Goal: Participate in discussion

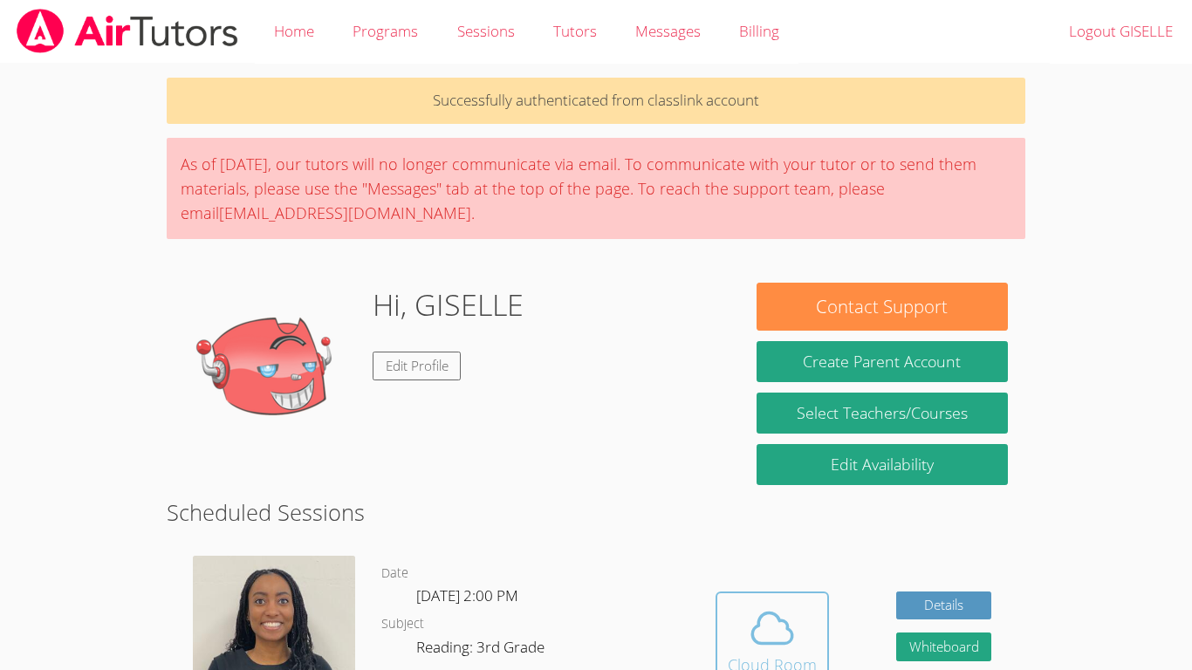
click at [757, 631] on icon at bounding box center [772, 628] width 49 height 49
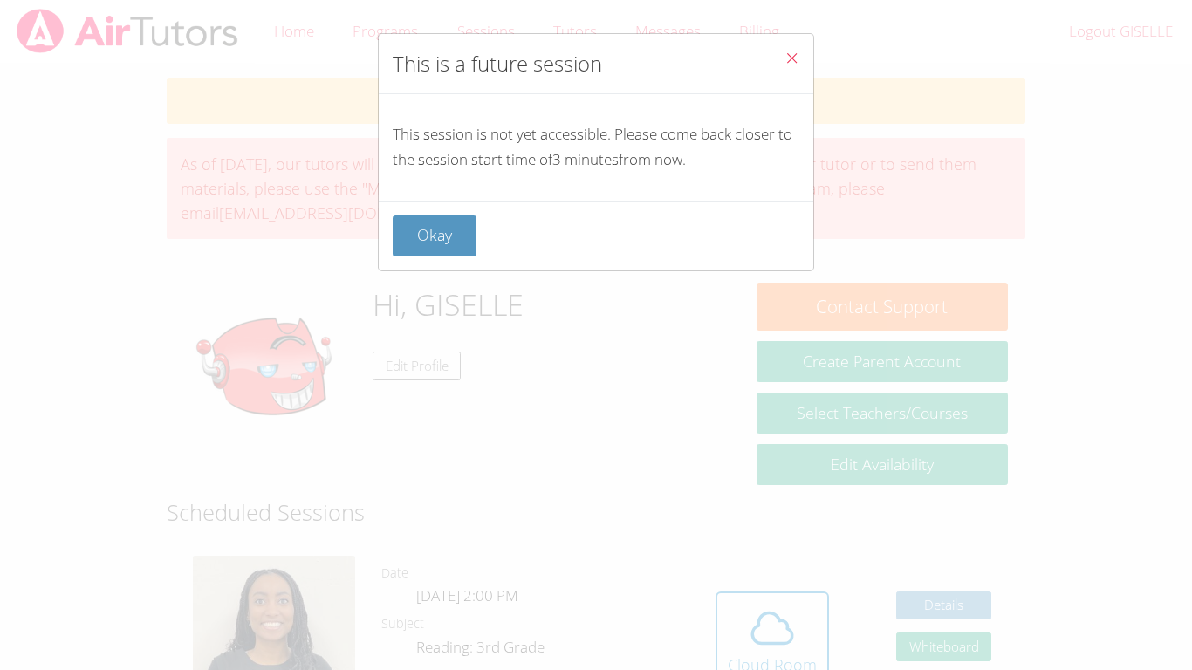
click at [784, 57] on icon "Close" at bounding box center [791, 58] width 15 height 15
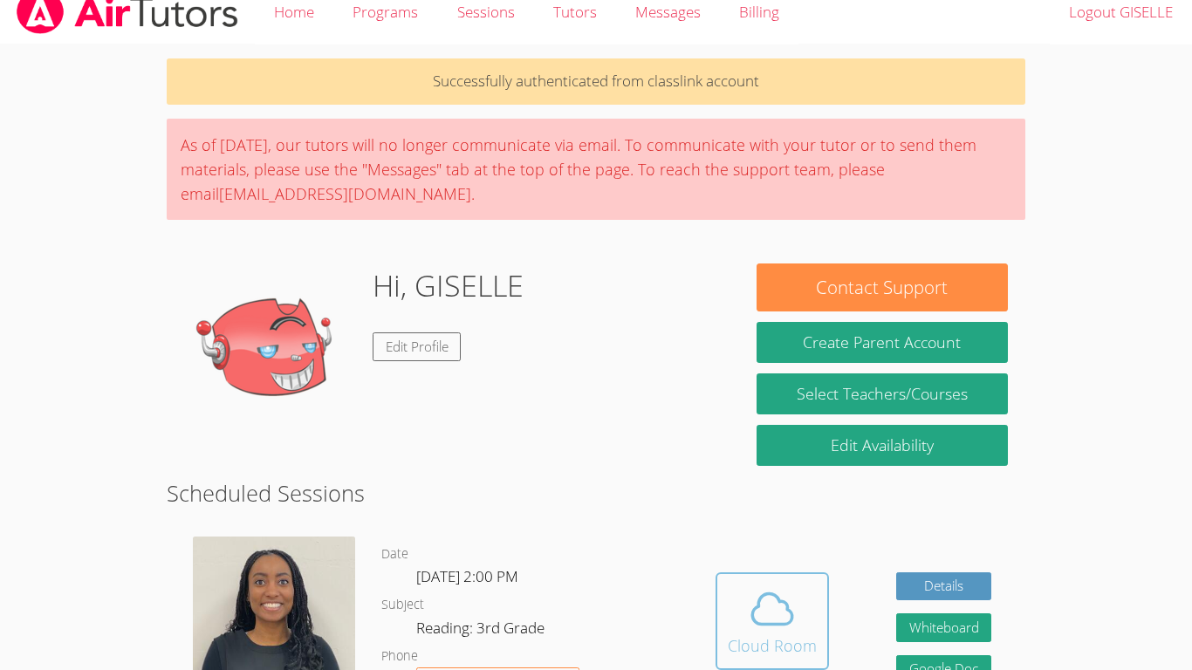
click at [799, 599] on span at bounding box center [772, 609] width 89 height 49
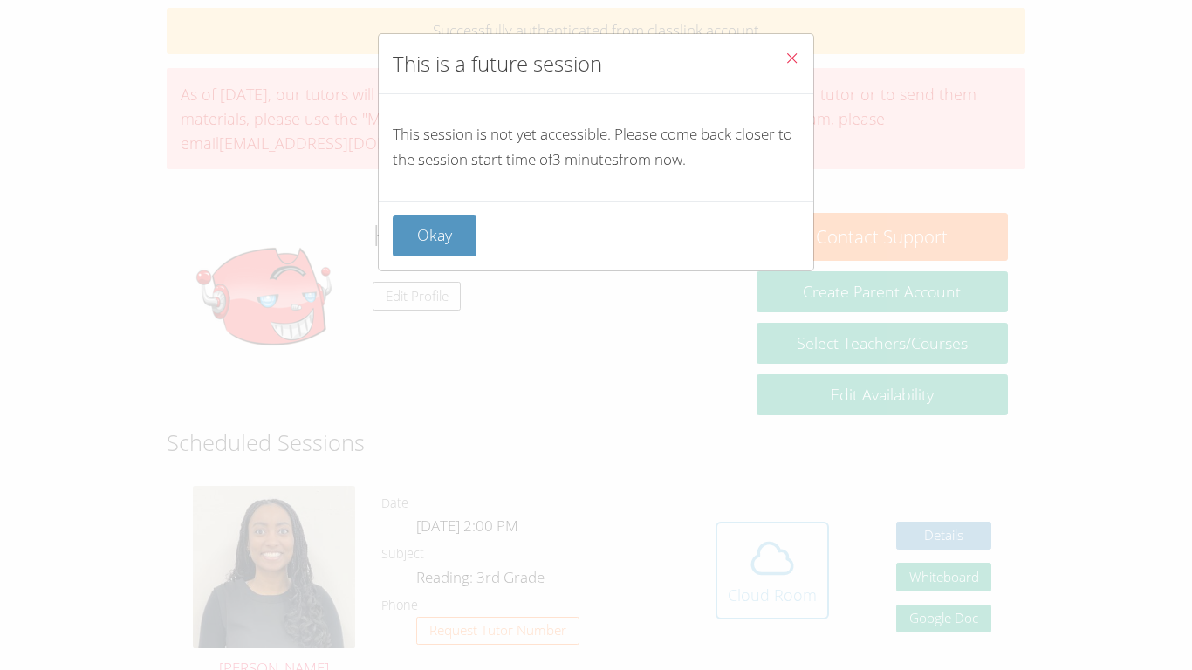
scroll to position [72, 0]
click at [789, 58] on icon "Close" at bounding box center [791, 58] width 15 height 15
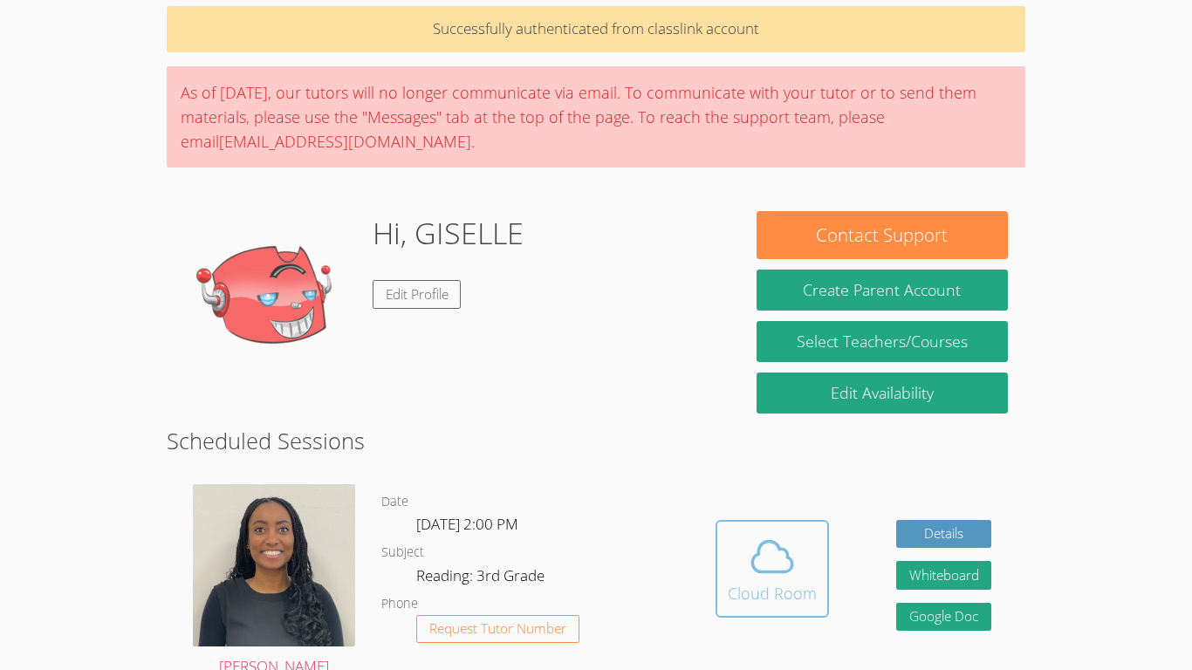
click at [750, 544] on icon at bounding box center [772, 556] width 49 height 49
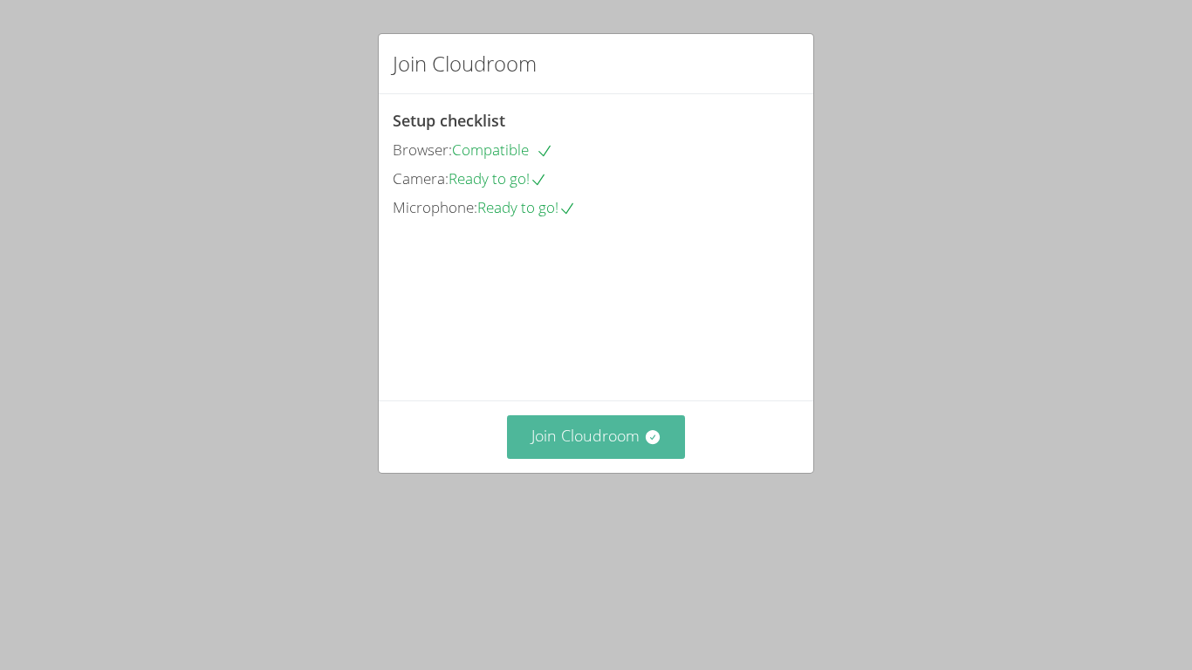
click at [633, 458] on button "Join Cloudroom" at bounding box center [596, 436] width 179 height 43
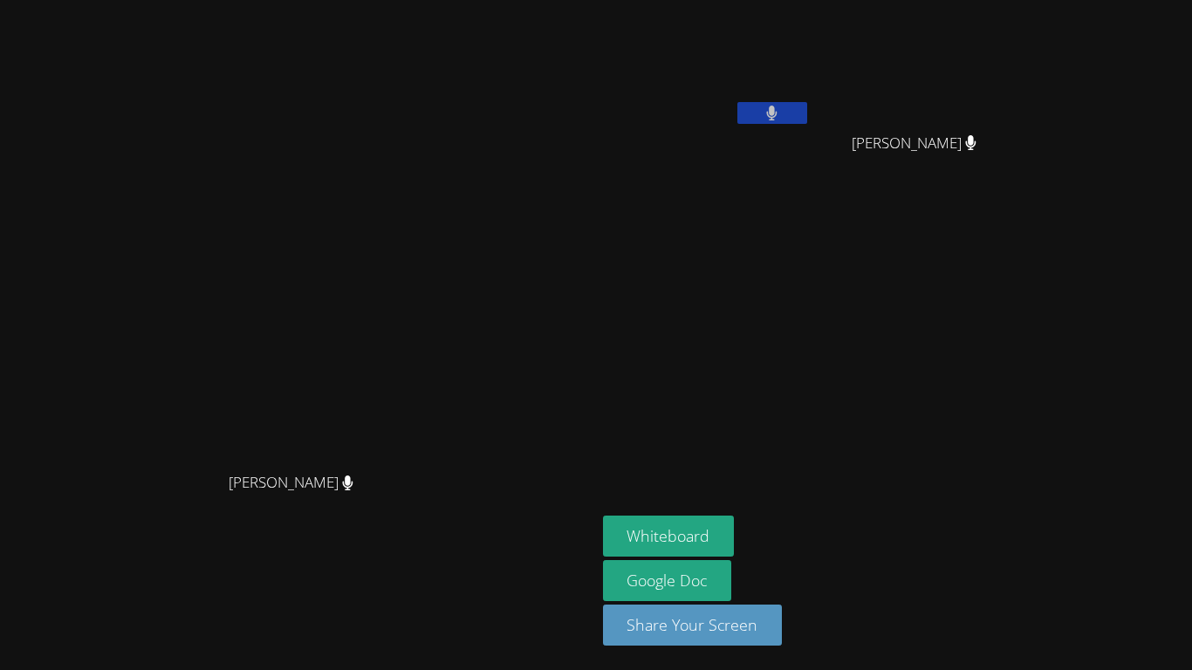
click at [757, 106] on button at bounding box center [772, 113] width 70 height 22
click at [735, 530] on button "Whiteboard" at bounding box center [669, 536] width 132 height 41
click at [807, 117] on button at bounding box center [772, 113] width 70 height 22
click at [807, 105] on button at bounding box center [772, 113] width 70 height 22
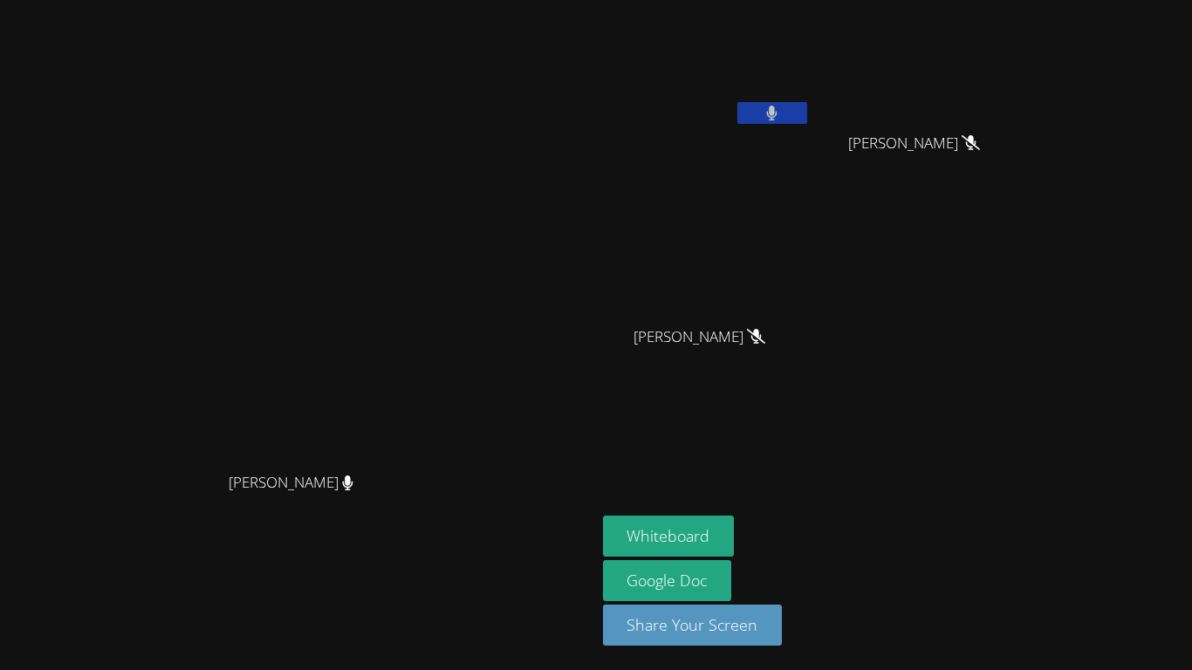
click at [807, 106] on button at bounding box center [772, 113] width 70 height 22
click at [735, 529] on button "Whiteboard" at bounding box center [669, 536] width 132 height 41
click at [735, 530] on button "Whiteboard" at bounding box center [669, 536] width 132 height 41
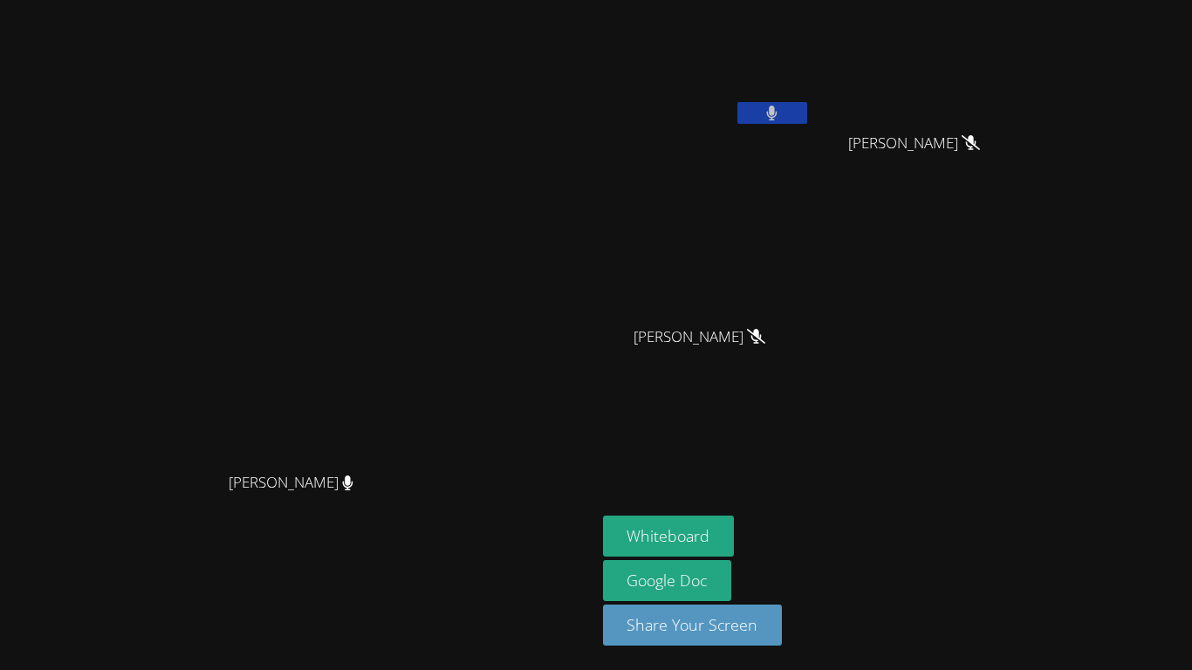
click at [807, 122] on button at bounding box center [772, 113] width 70 height 22
click at [735, 531] on button "Whiteboard" at bounding box center [669, 536] width 132 height 41
click at [807, 117] on button at bounding box center [772, 113] width 70 height 22
click at [807, 108] on button at bounding box center [772, 113] width 70 height 22
click at [807, 103] on button at bounding box center [772, 113] width 70 height 22
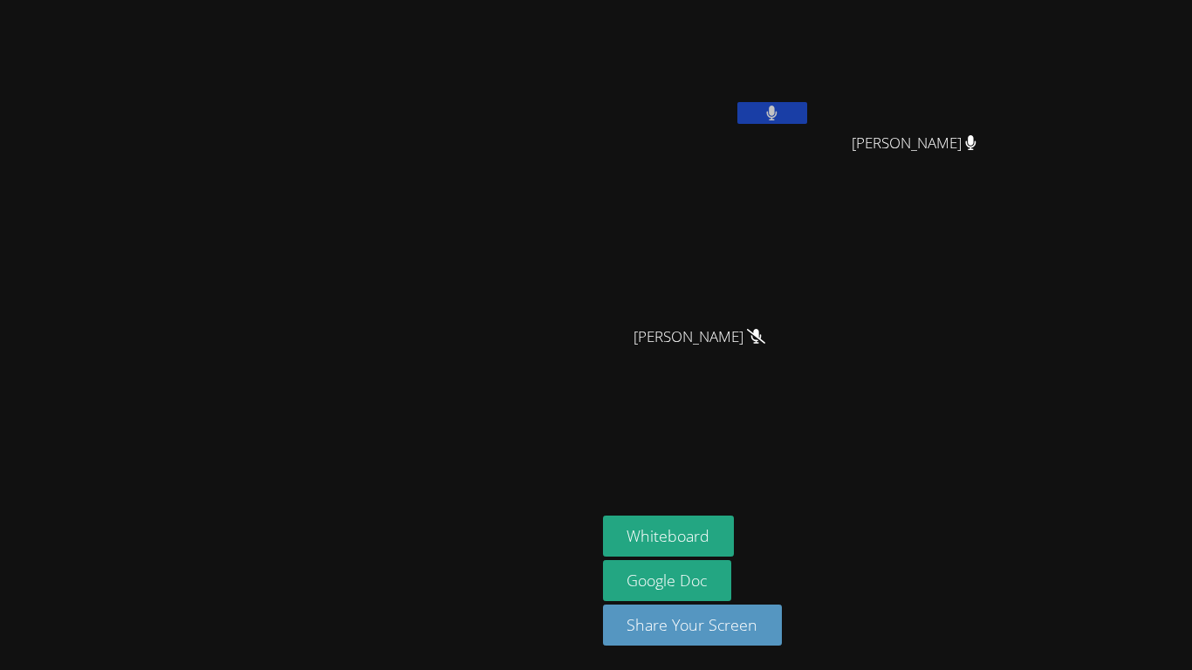
click at [807, 103] on button at bounding box center [772, 113] width 70 height 22
click at [428, 448] on video at bounding box center [298, 300] width 262 height 327
click at [1025, 102] on video at bounding box center [922, 65] width 208 height 117
click at [1025, 117] on video at bounding box center [922, 65] width 208 height 117
click at [1025, 124] on div "Aubree Sharp" at bounding box center [922, 159] width 208 height 70
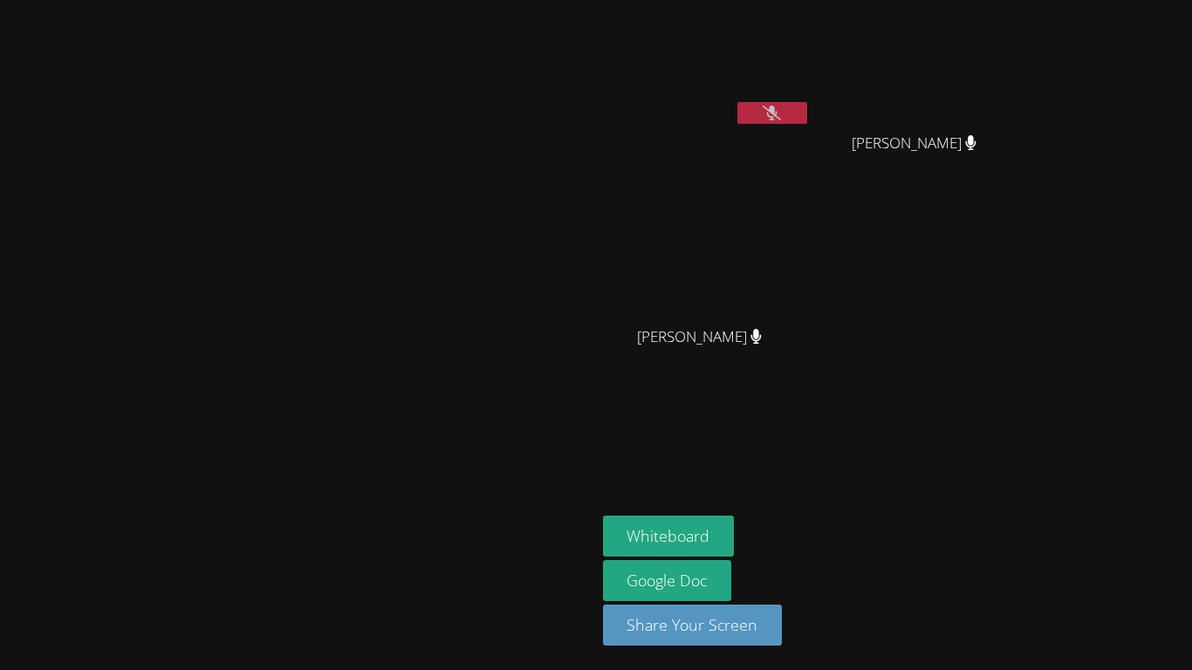
click at [1025, 86] on video at bounding box center [922, 65] width 208 height 117
click at [807, 111] on button at bounding box center [772, 113] width 70 height 22
click at [807, 107] on button at bounding box center [772, 113] width 70 height 22
click at [807, 104] on button at bounding box center [772, 113] width 70 height 22
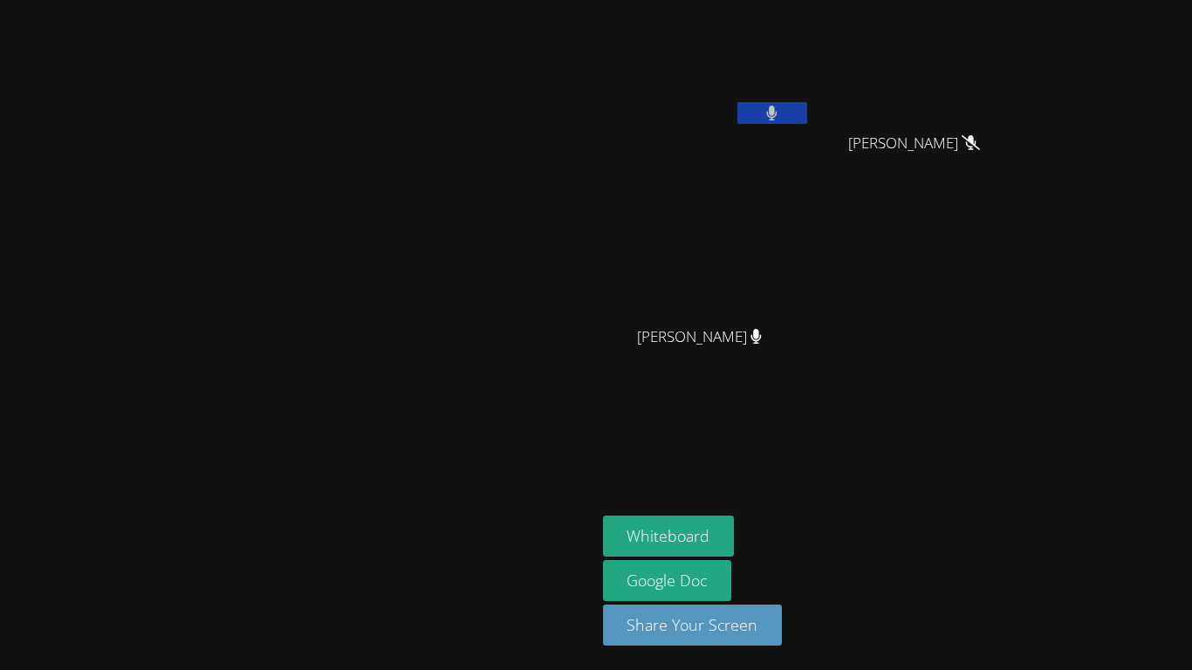
click at [807, 104] on button at bounding box center [772, 113] width 70 height 22
click at [781, 113] on icon at bounding box center [772, 113] width 18 height 15
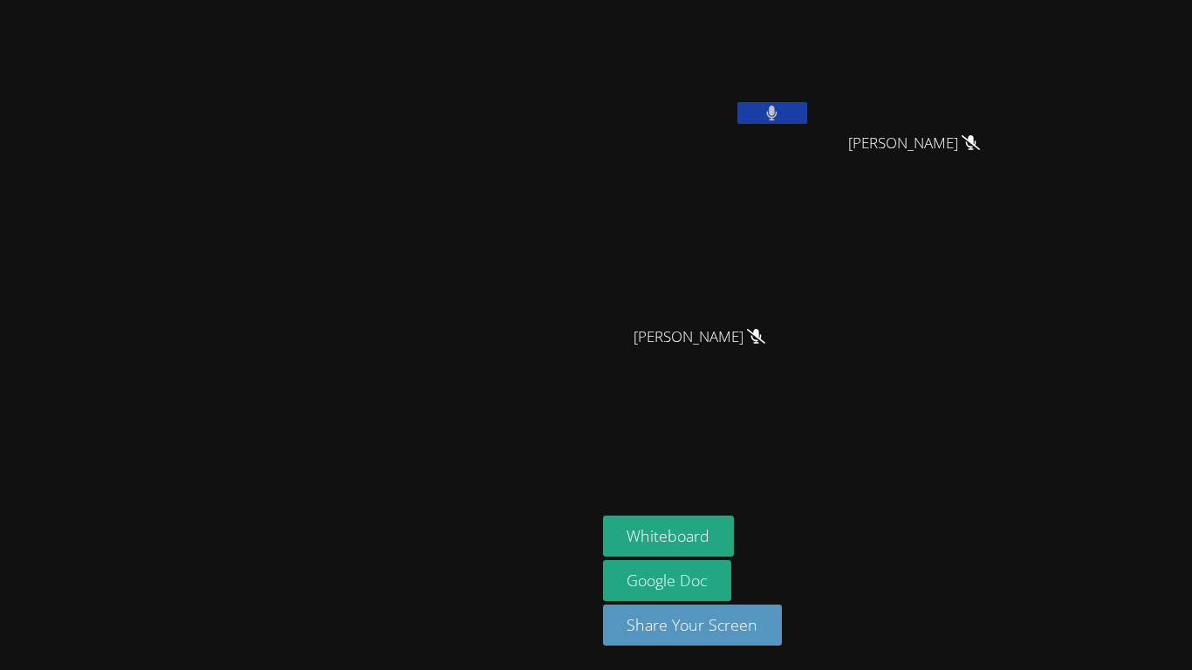
click at [777, 113] on icon at bounding box center [772, 113] width 10 height 15
click at [781, 116] on icon at bounding box center [772, 113] width 18 height 15
click at [807, 110] on button at bounding box center [772, 113] width 70 height 22
click at [807, 106] on button at bounding box center [772, 113] width 70 height 22
click at [777, 114] on icon at bounding box center [771, 113] width 11 height 15
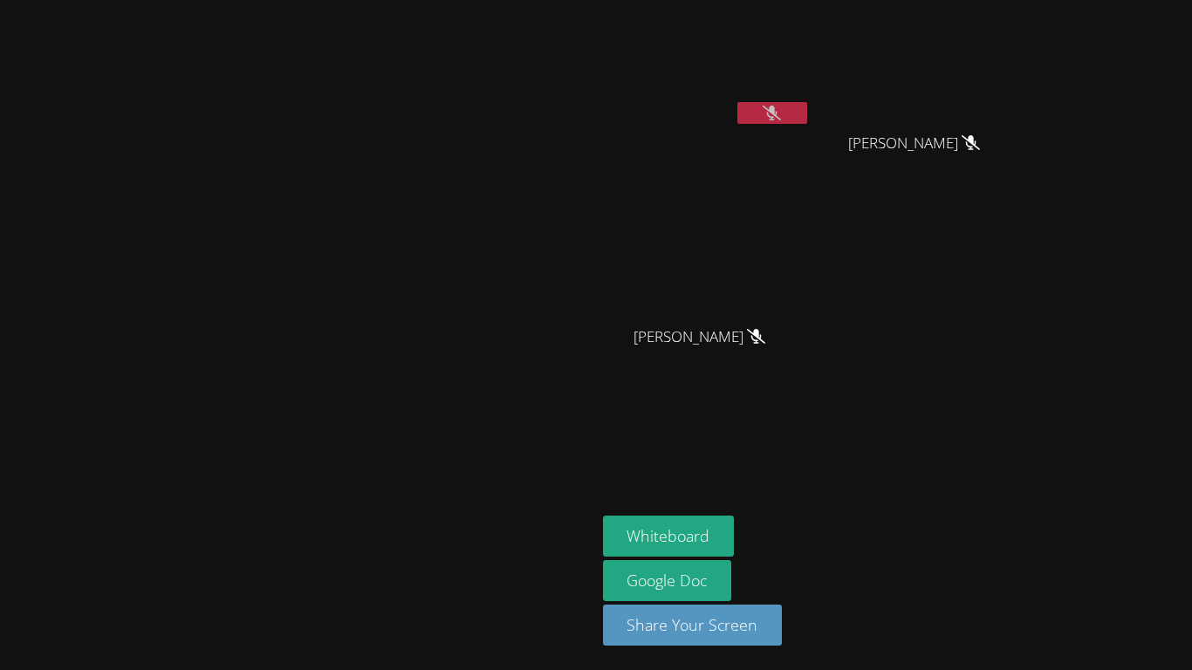
click at [781, 114] on icon at bounding box center [772, 113] width 18 height 15
click at [777, 119] on icon at bounding box center [772, 113] width 10 height 15
click at [735, 537] on button "Whiteboard" at bounding box center [669, 536] width 132 height 41
click at [908, 550] on div "Whiteboard Google Doc Share Your Screen" at bounding box center [814, 588] width 422 height 144
click at [781, 111] on icon at bounding box center [772, 113] width 18 height 15
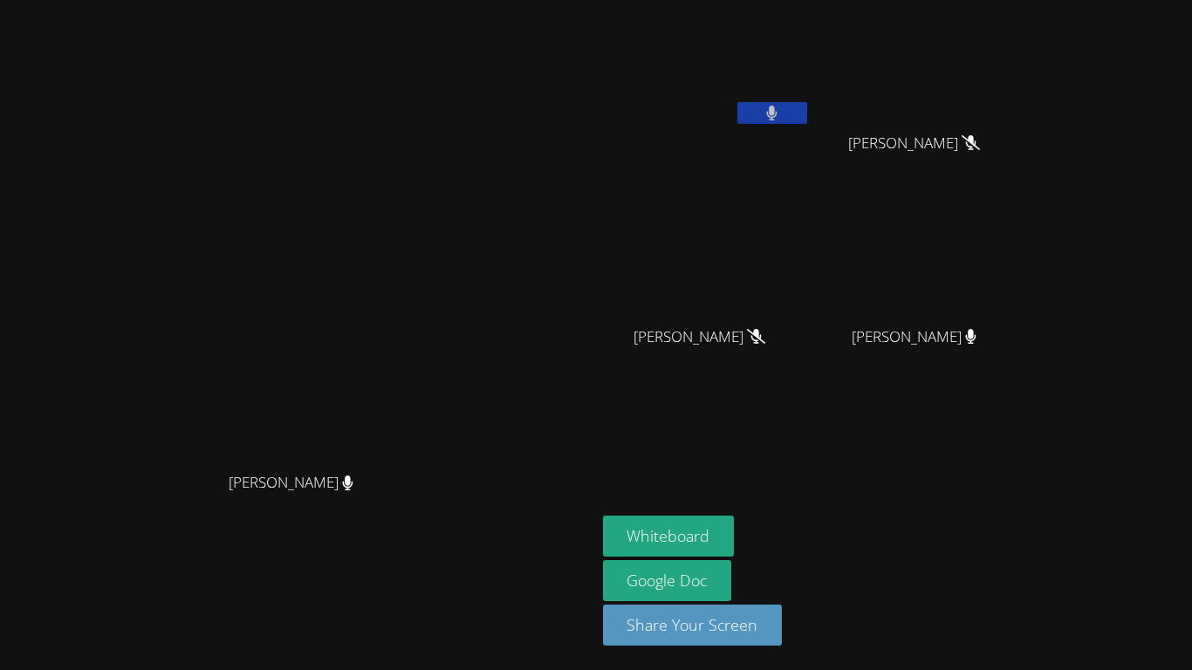
click at [807, 110] on button at bounding box center [772, 113] width 70 height 22
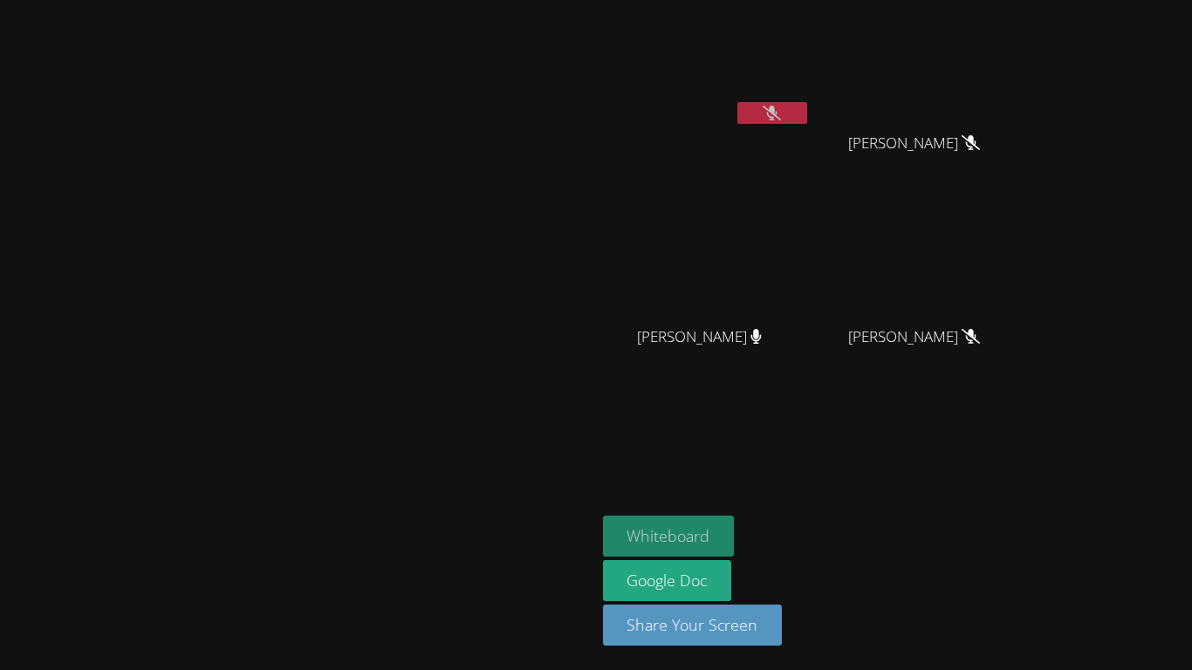
click at [735, 536] on button "Whiteboard" at bounding box center [669, 536] width 132 height 41
click at [735, 526] on button "Whiteboard" at bounding box center [669, 536] width 132 height 41
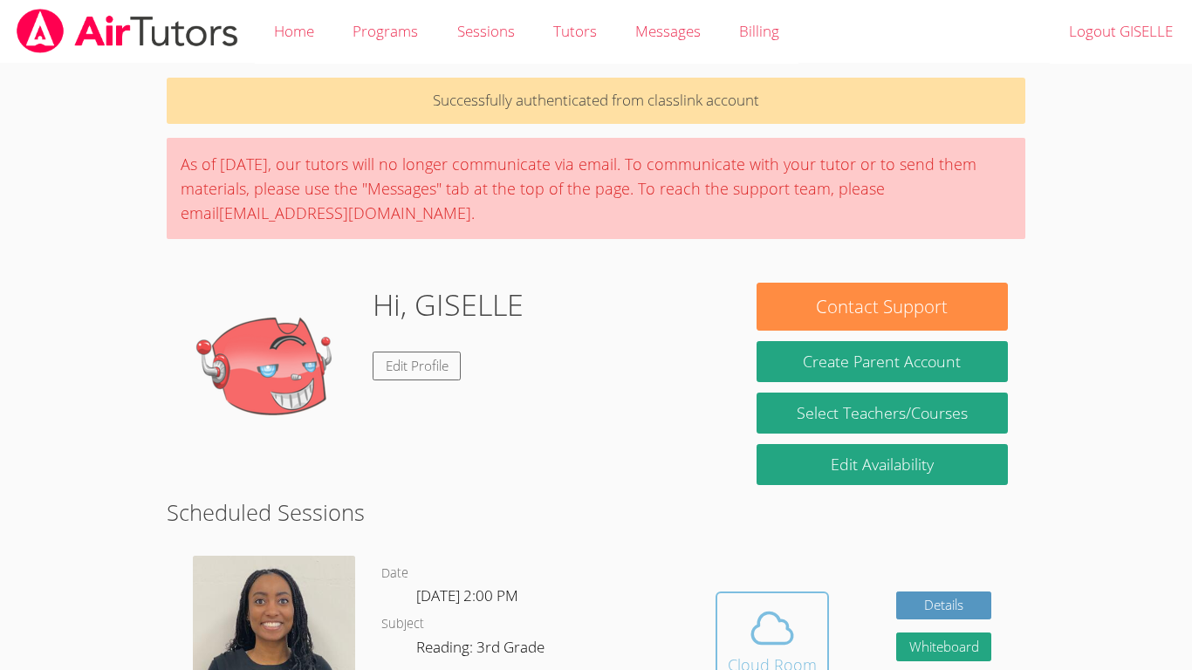
click at [748, 644] on icon at bounding box center [772, 628] width 49 height 49
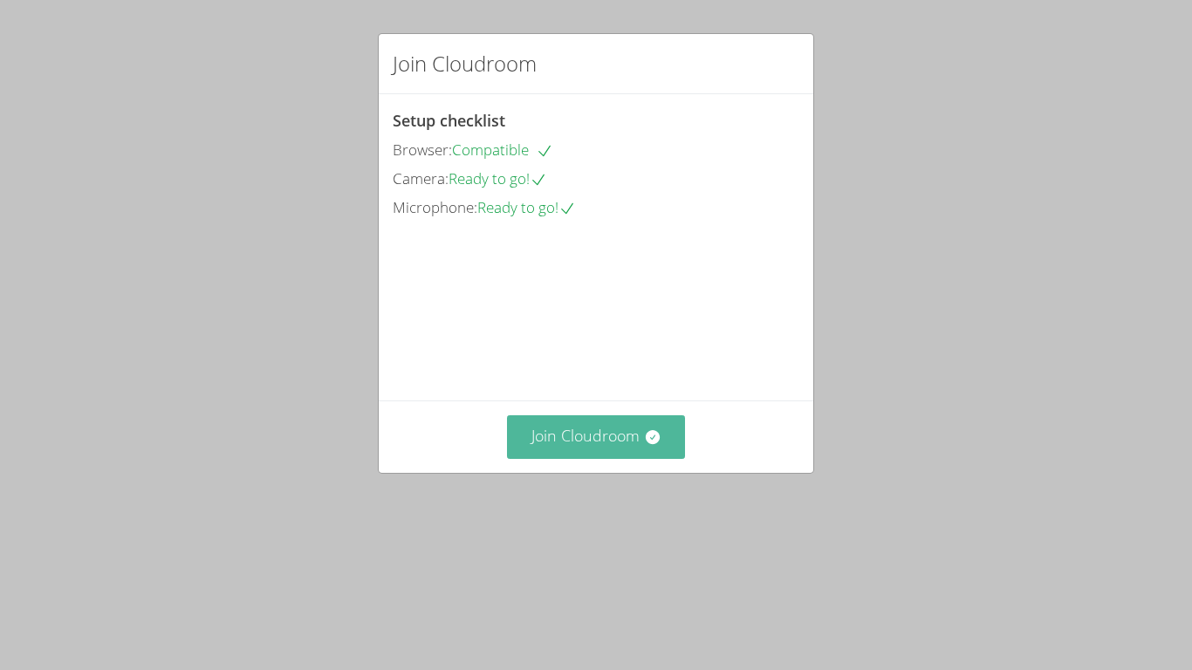
click at [586, 458] on button "Join Cloudroom" at bounding box center [596, 436] width 179 height 43
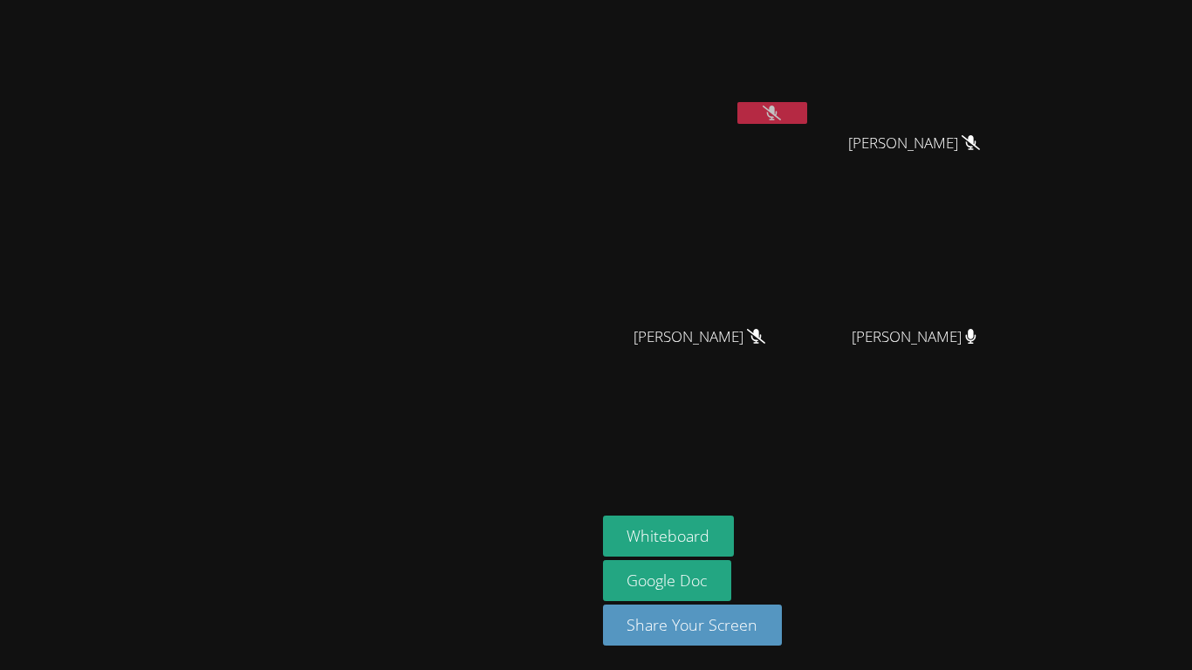
click at [811, 114] on video at bounding box center [707, 65] width 208 height 117
click at [940, 413] on aside "GISELLE SIBAJA GARCIA Aubree Sharp Aubree Sharp BELINDA GOITIA BELINDA GOITIA R…" at bounding box center [814, 335] width 436 height 670
click at [735, 522] on button "Whiteboard" at bounding box center [669, 536] width 132 height 41
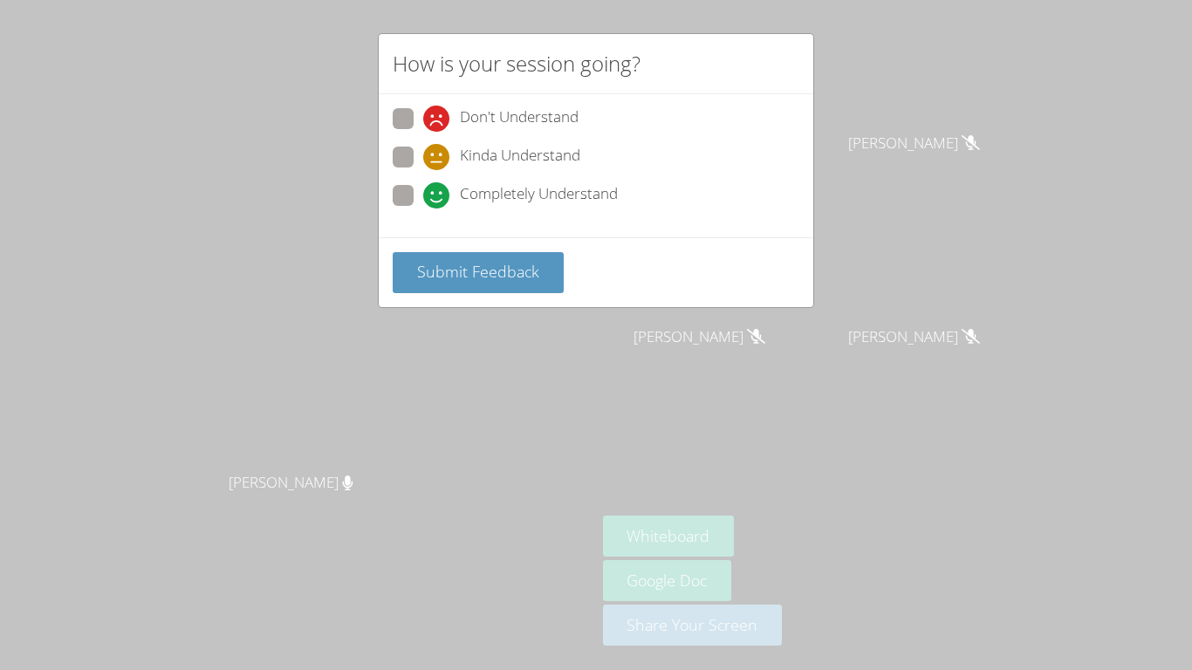
click at [423, 170] on span at bounding box center [423, 170] width 0 height 0
click at [423, 158] on input "Kinda Understand" at bounding box center [430, 154] width 15 height 15
radio input "true"
click at [423, 209] on span at bounding box center [423, 209] width 0 height 0
click at [423, 191] on input "Completely Understand" at bounding box center [430, 192] width 15 height 15
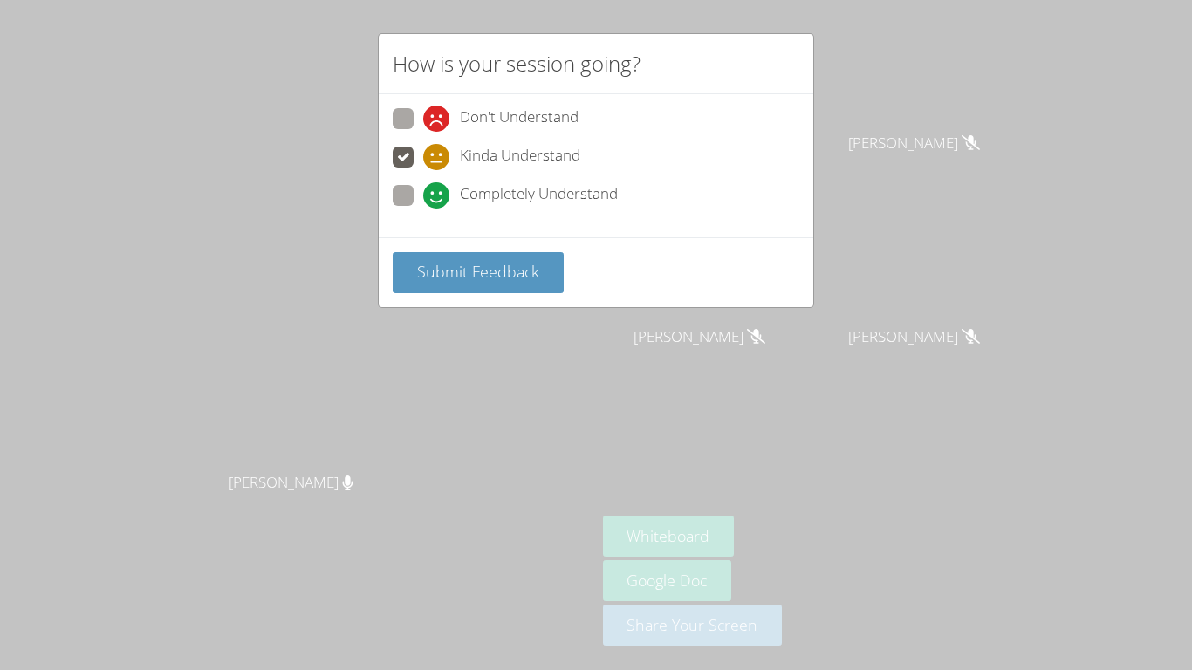
radio input "true"
click at [464, 263] on span "Submit Feedback" at bounding box center [478, 271] width 122 height 21
